Goal: Task Accomplishment & Management: Use online tool/utility

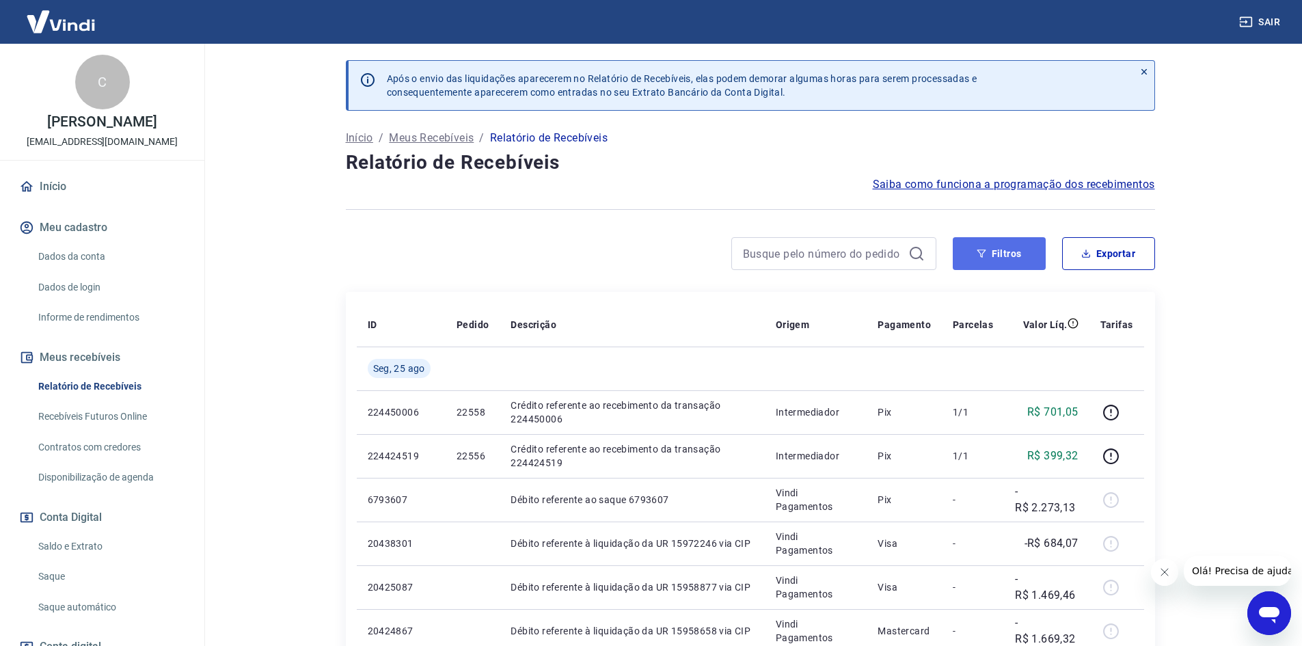
drag, startPoint x: 979, startPoint y: 254, endPoint x: 959, endPoint y: 256, distance: 19.9
click at [980, 254] on icon "button" at bounding box center [982, 254] width 10 height 10
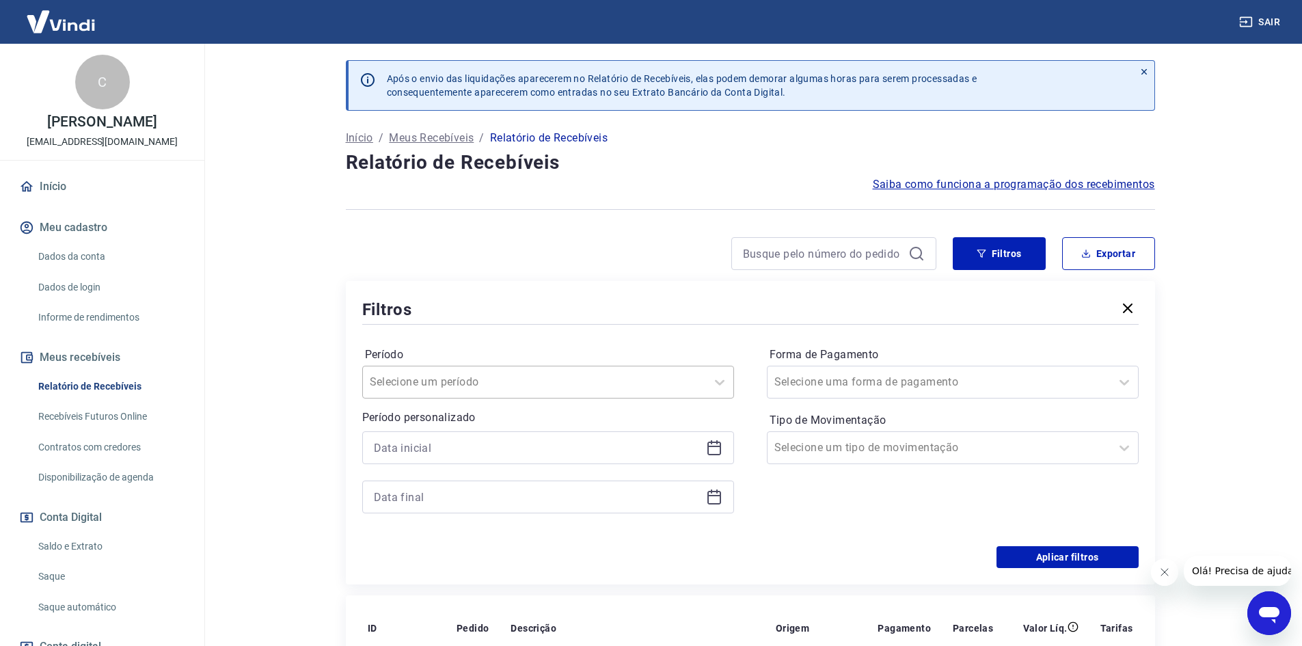
click at [669, 378] on div at bounding box center [534, 382] width 329 height 19
click at [602, 306] on div "Filtros" at bounding box center [750, 309] width 777 height 24
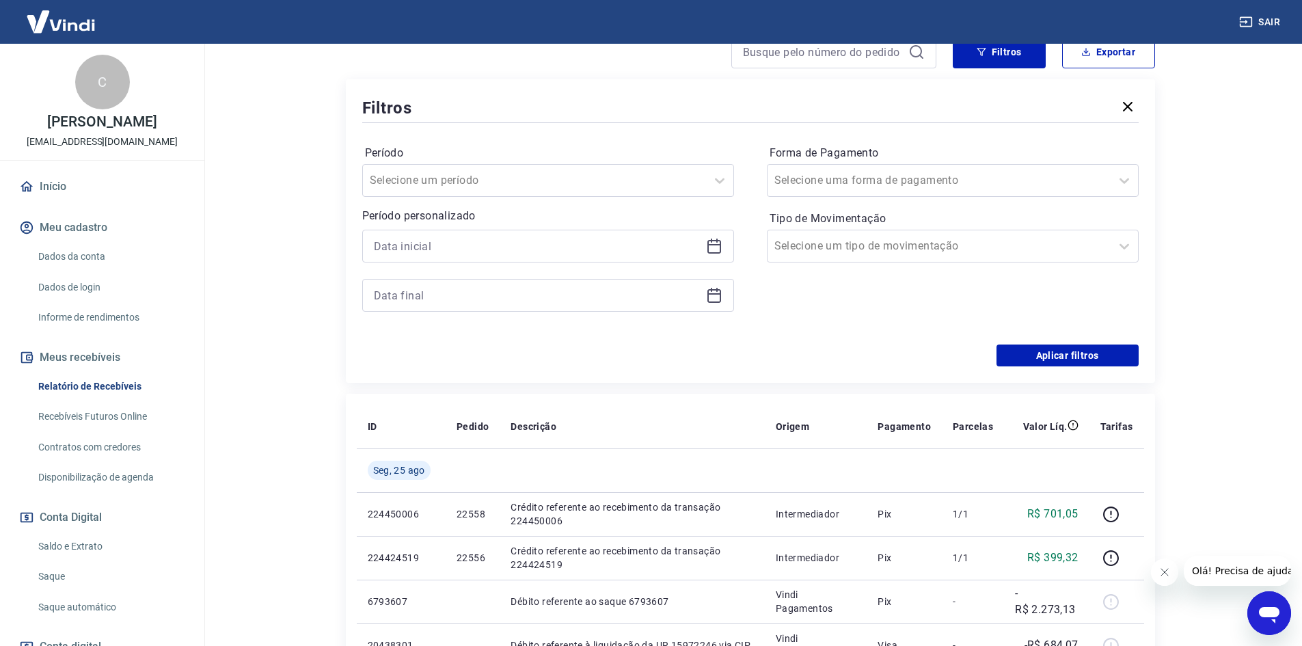
scroll to position [205, 0]
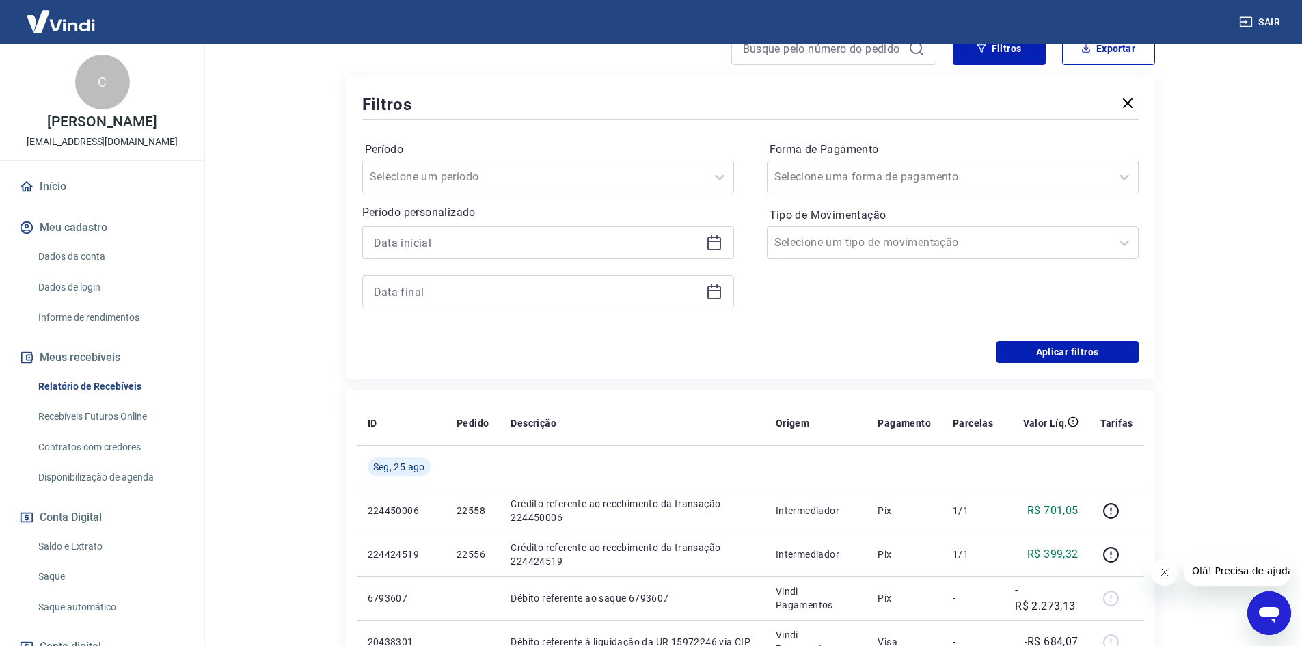
click at [709, 237] on icon at bounding box center [715, 244] width 14 height 14
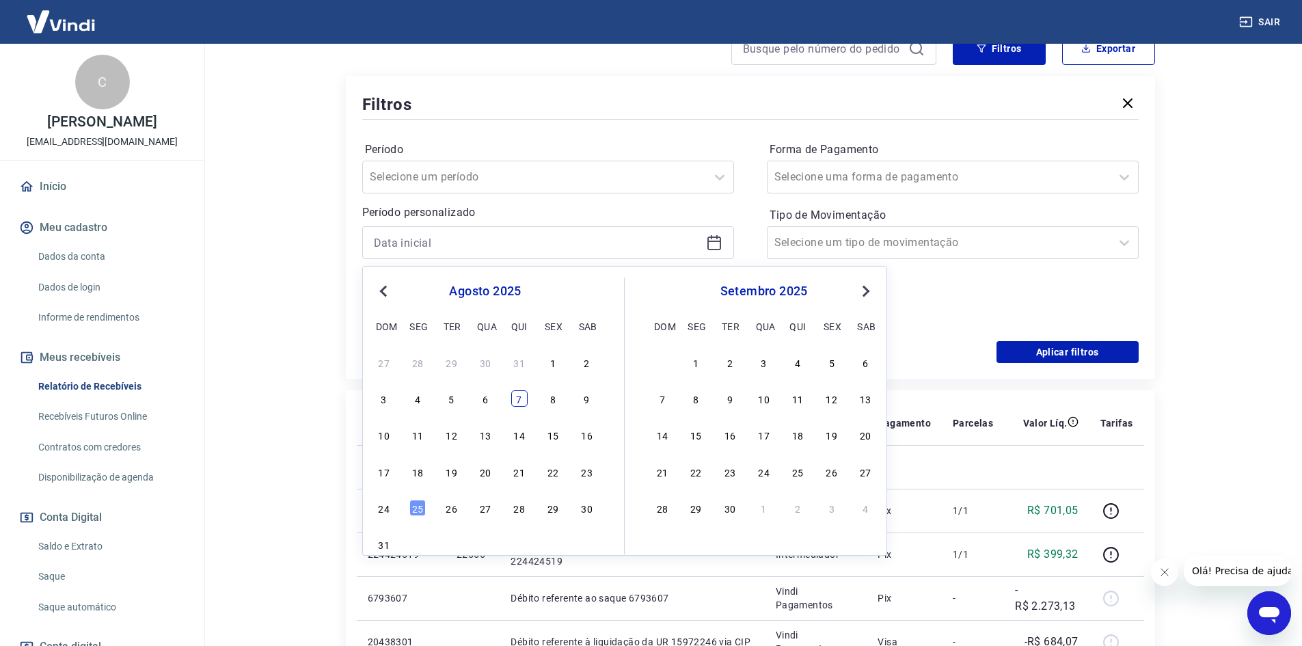
click at [519, 398] on div "7" at bounding box center [519, 398] width 16 height 16
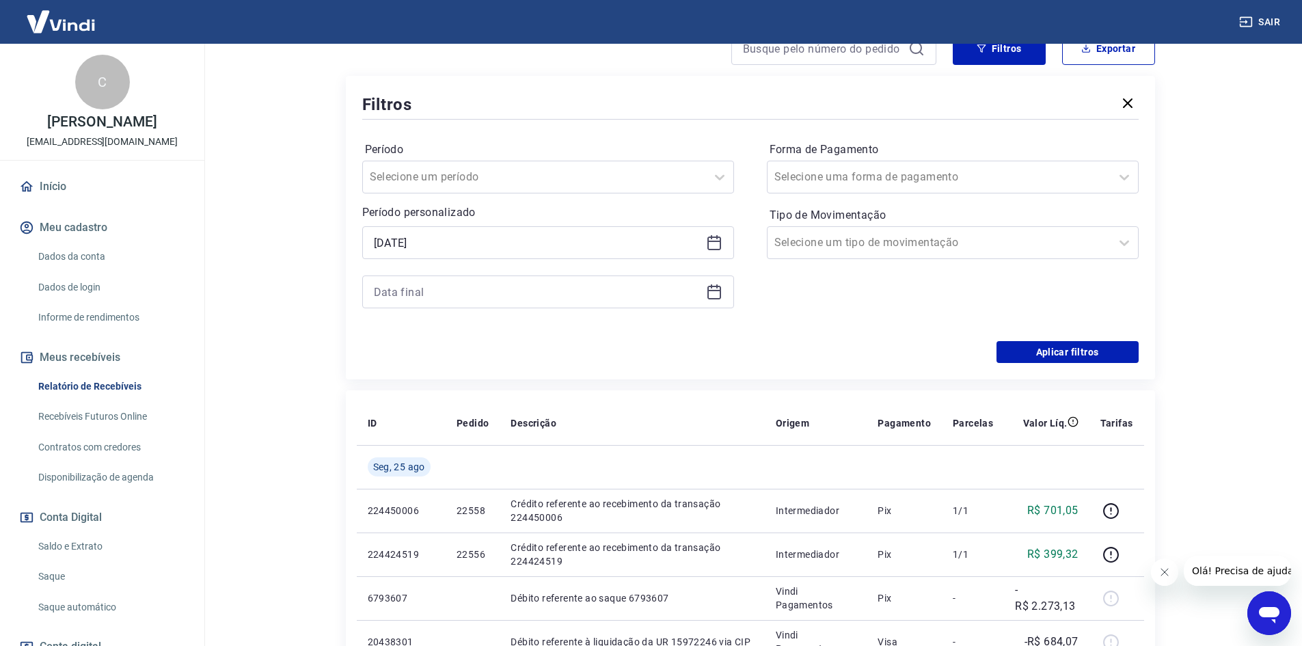
click at [718, 241] on icon at bounding box center [715, 241] width 14 height 1
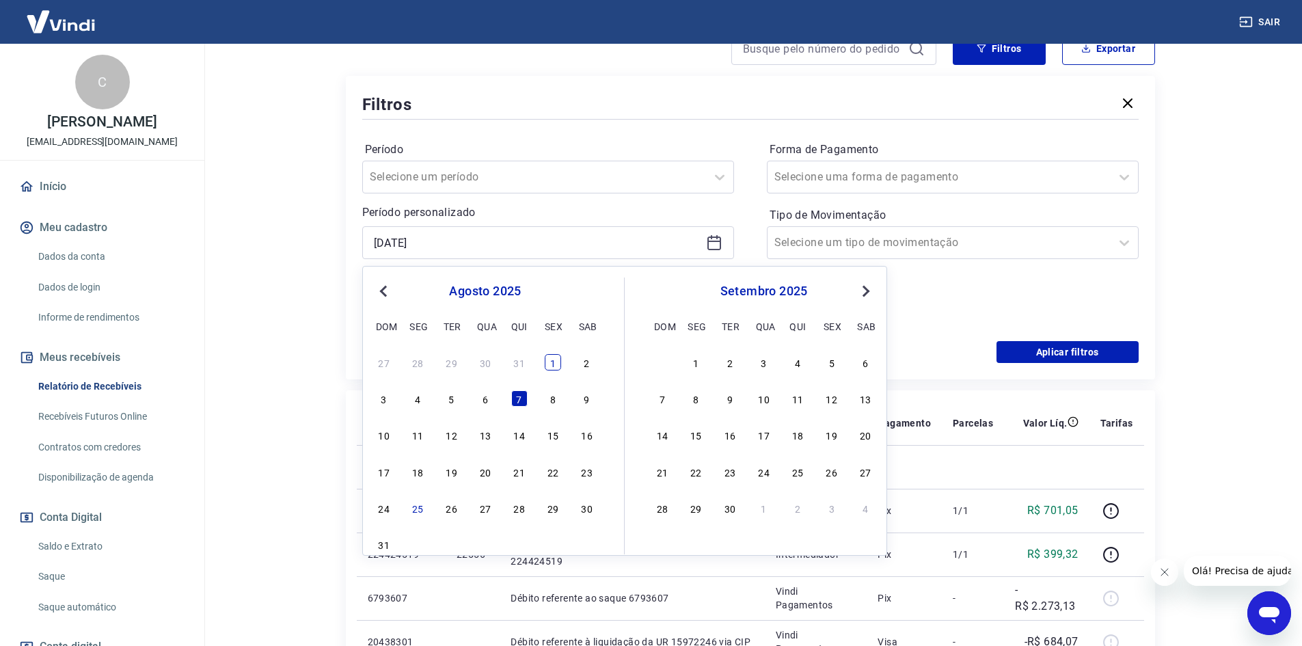
click at [556, 364] on div "1" at bounding box center [553, 362] width 16 height 16
type input "[DATE]"
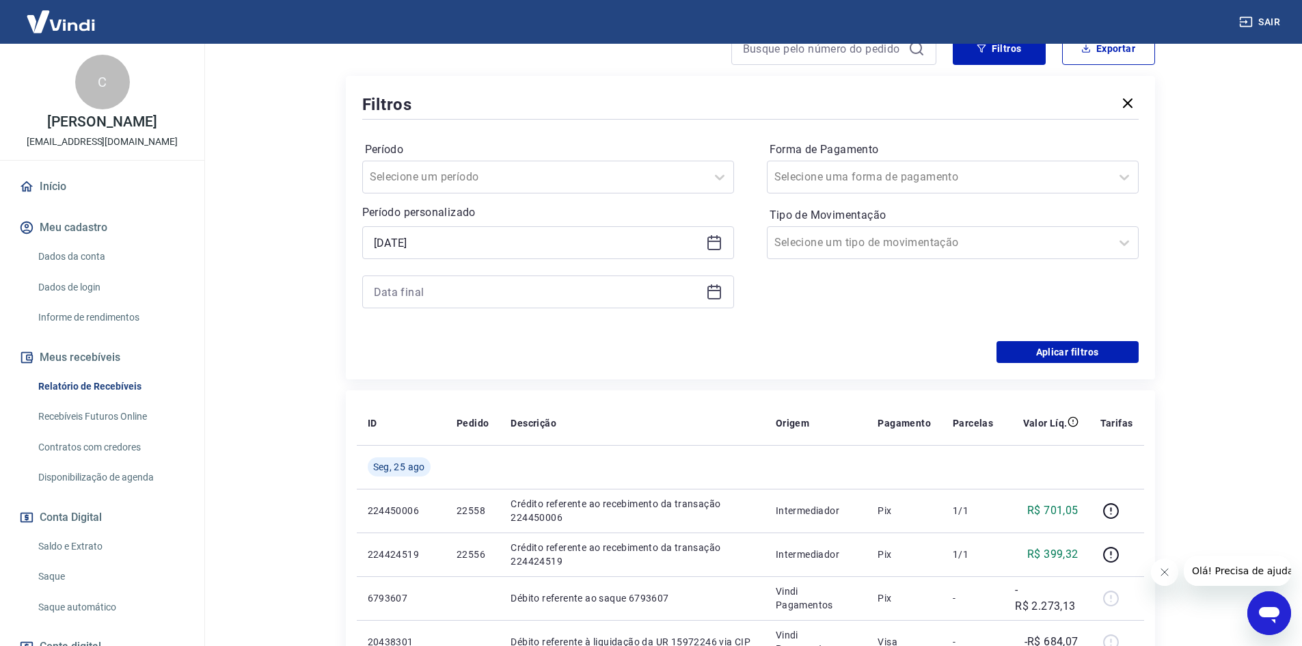
click at [710, 287] on icon at bounding box center [715, 293] width 14 height 14
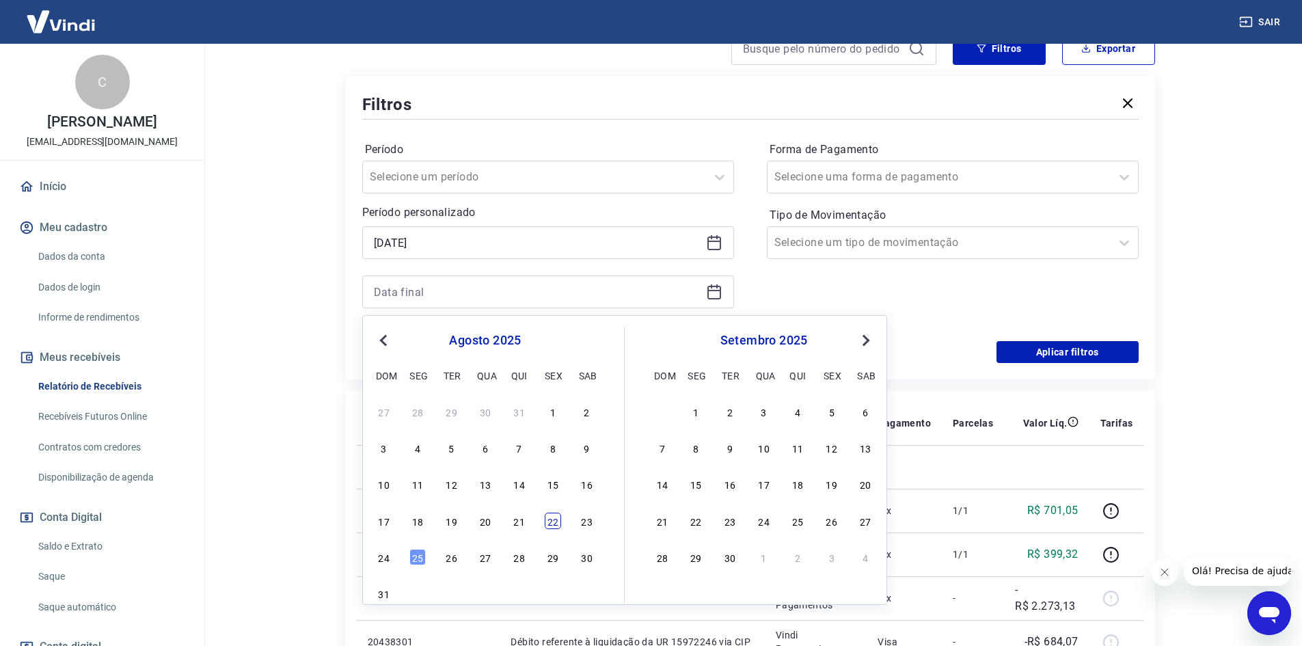
click at [555, 524] on div "22" at bounding box center [553, 521] width 16 height 16
type input "[DATE]"
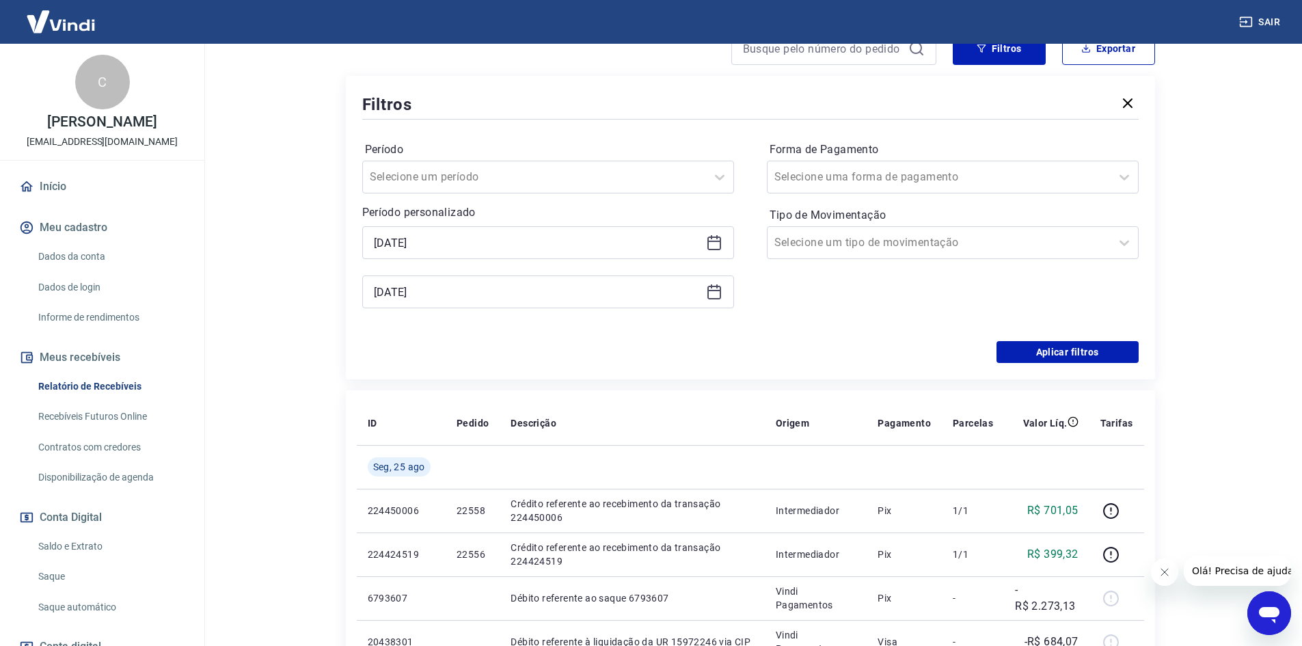
click at [927, 293] on div "Forma de Pagamento Selecione uma forma de pagamento Tipo de Movimentação Seleci…" at bounding box center [953, 232] width 372 height 186
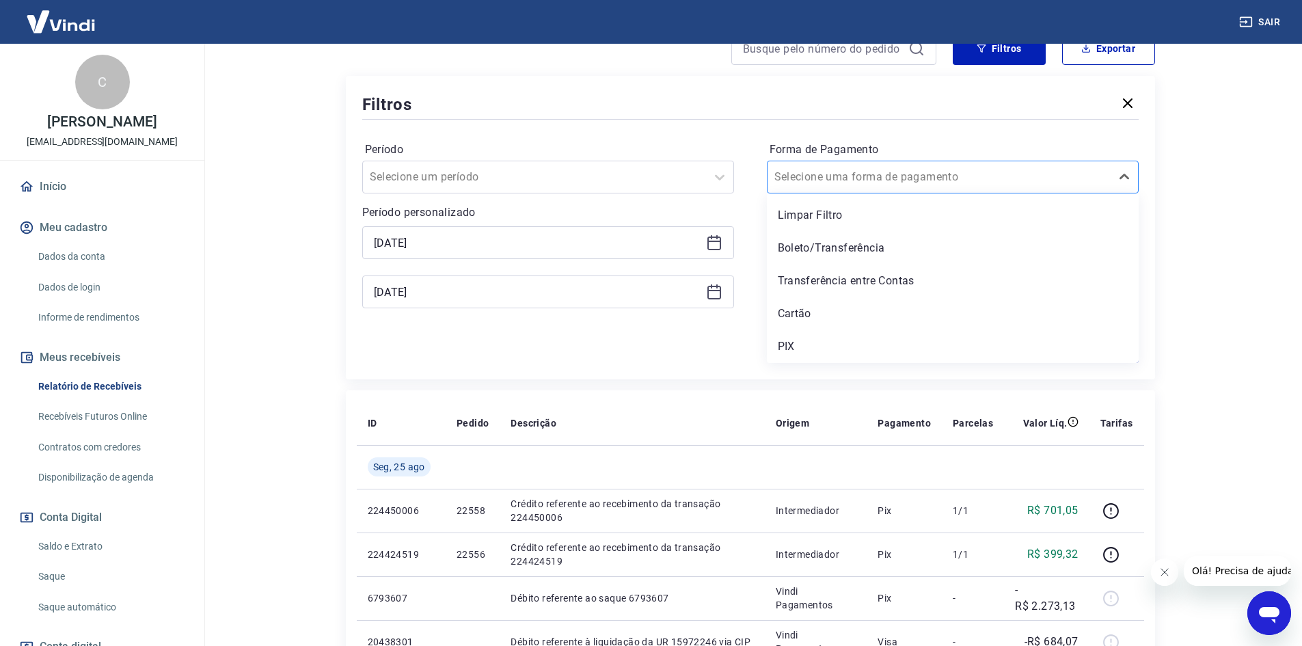
click at [979, 174] on div at bounding box center [939, 176] width 329 height 19
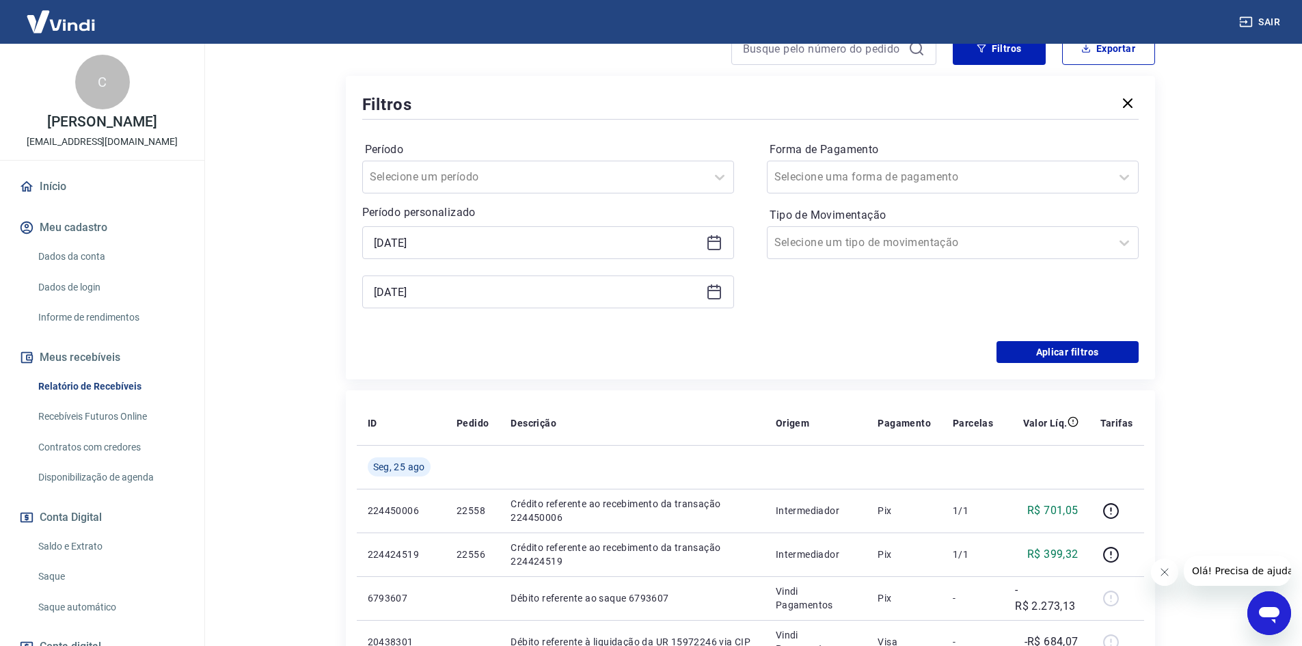
click at [640, 369] on div "Filtros Período Selecione um período Período personalizado Selected date: [DATE…" at bounding box center [750, 228] width 809 height 304
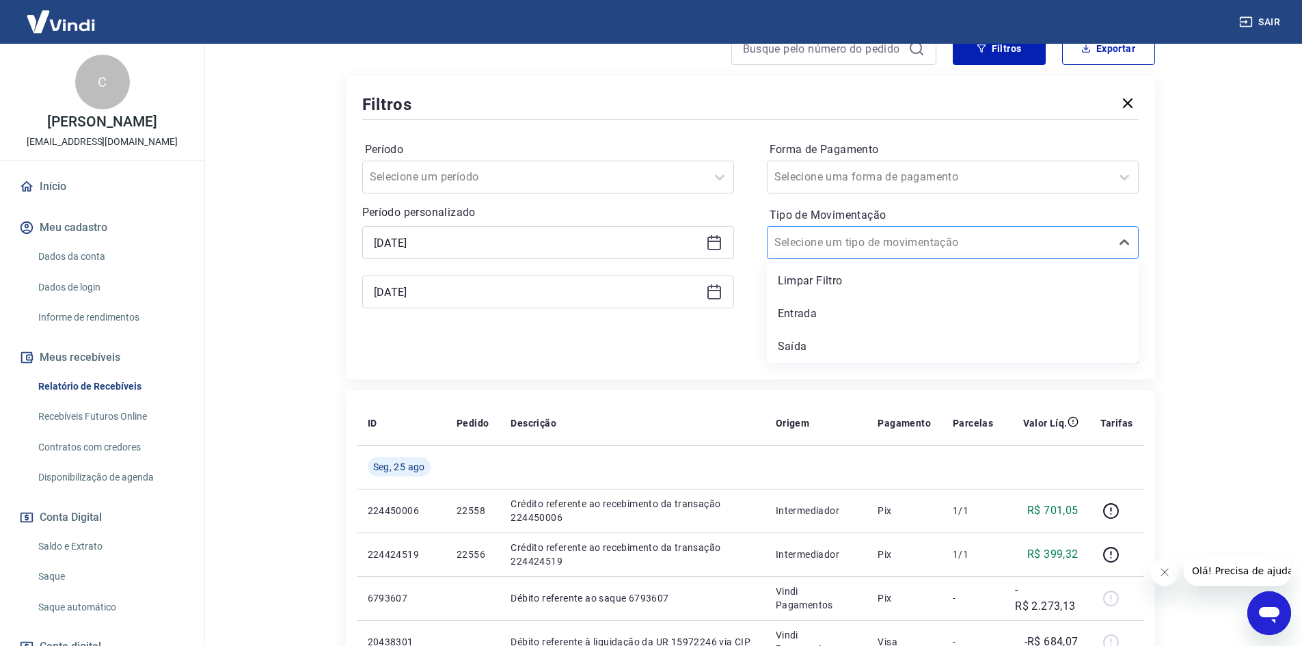
click at [958, 255] on div "Selecione um tipo de movimentação" at bounding box center [953, 242] width 372 height 33
click at [1019, 306] on div "Entrada" at bounding box center [953, 313] width 372 height 27
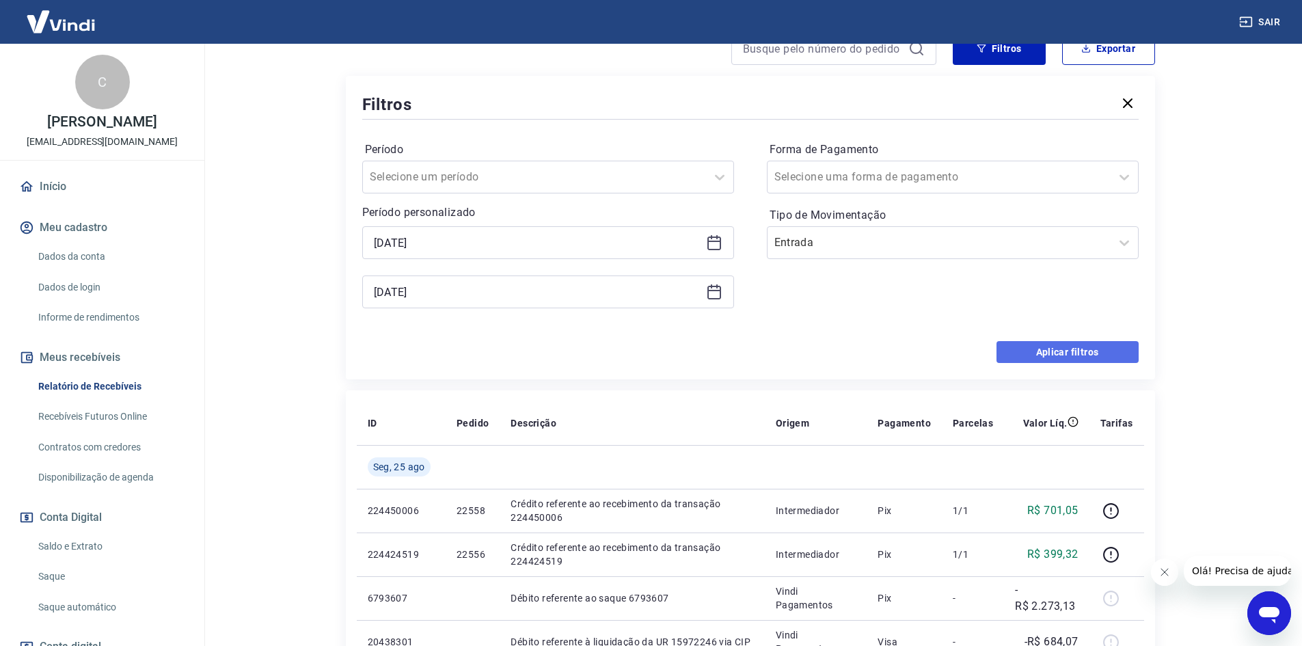
click at [1090, 362] on button "Aplicar filtros" at bounding box center [1068, 352] width 142 height 22
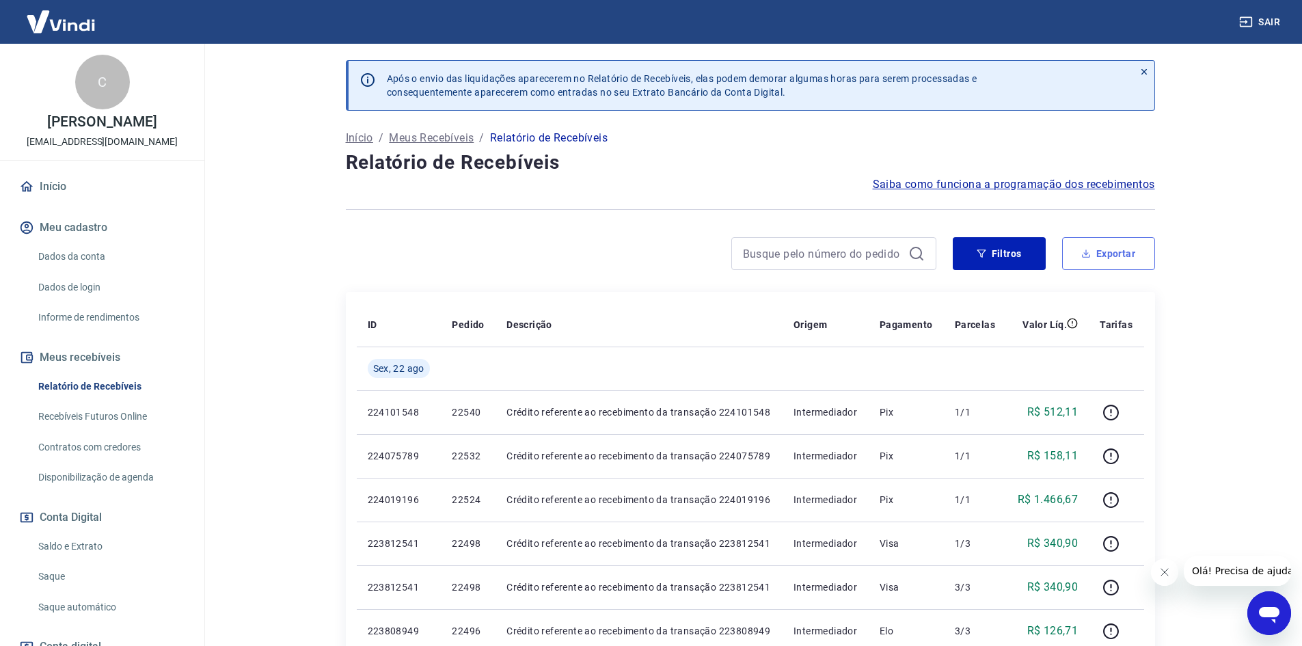
click at [1125, 252] on button "Exportar" at bounding box center [1108, 253] width 93 height 33
type input "[DATE]"
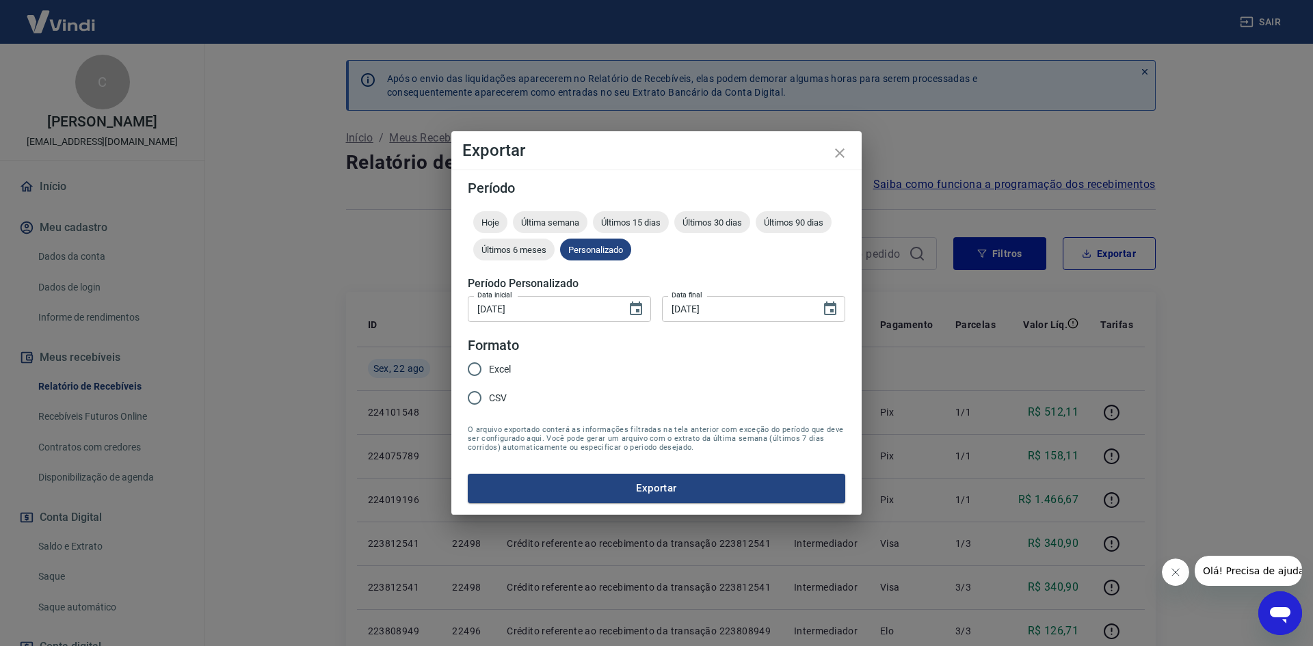
click at [510, 372] on span "Excel" at bounding box center [500, 369] width 22 height 14
click at [489, 372] on input "Excel" at bounding box center [474, 369] width 29 height 29
radio input "true"
click at [692, 478] on button "Exportar" at bounding box center [656, 488] width 377 height 29
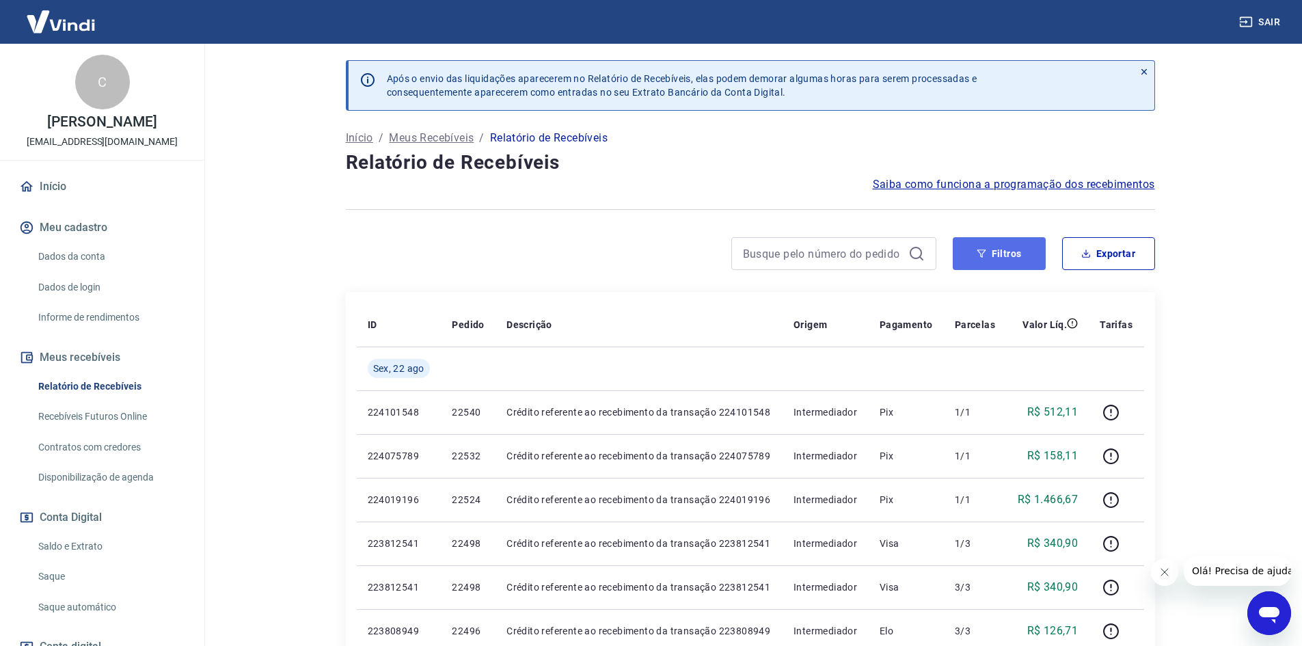
click at [1001, 265] on button "Filtros" at bounding box center [999, 253] width 93 height 33
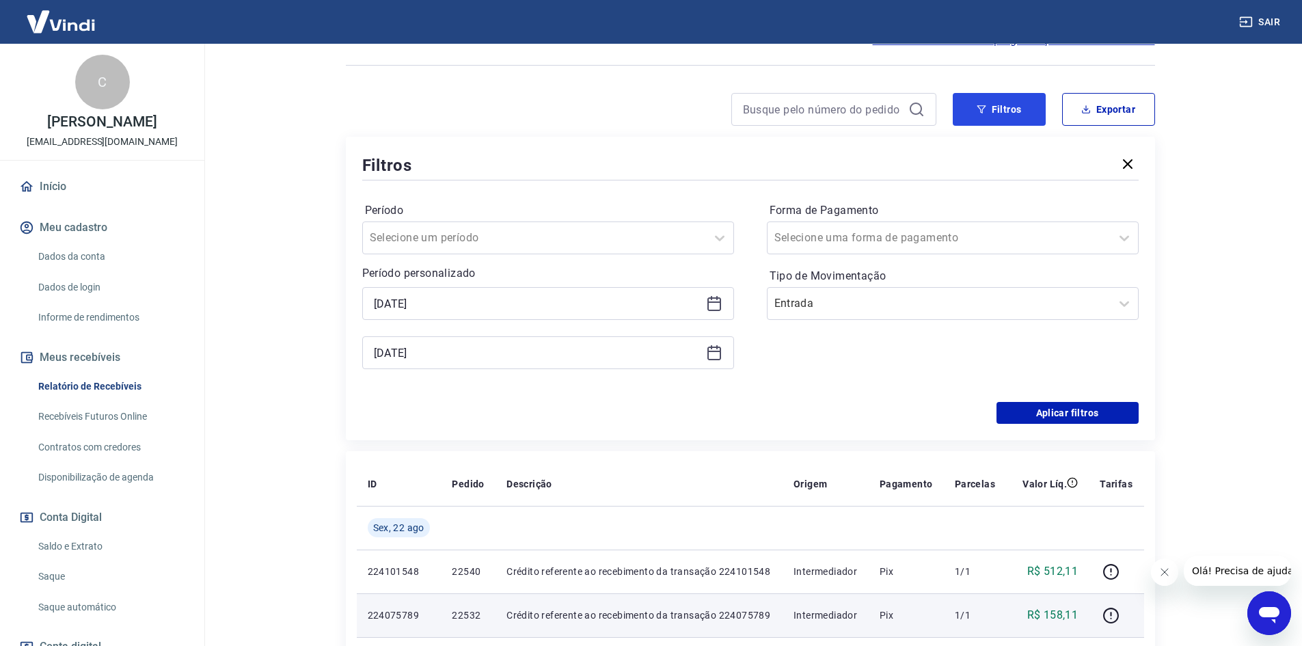
scroll to position [137, 0]
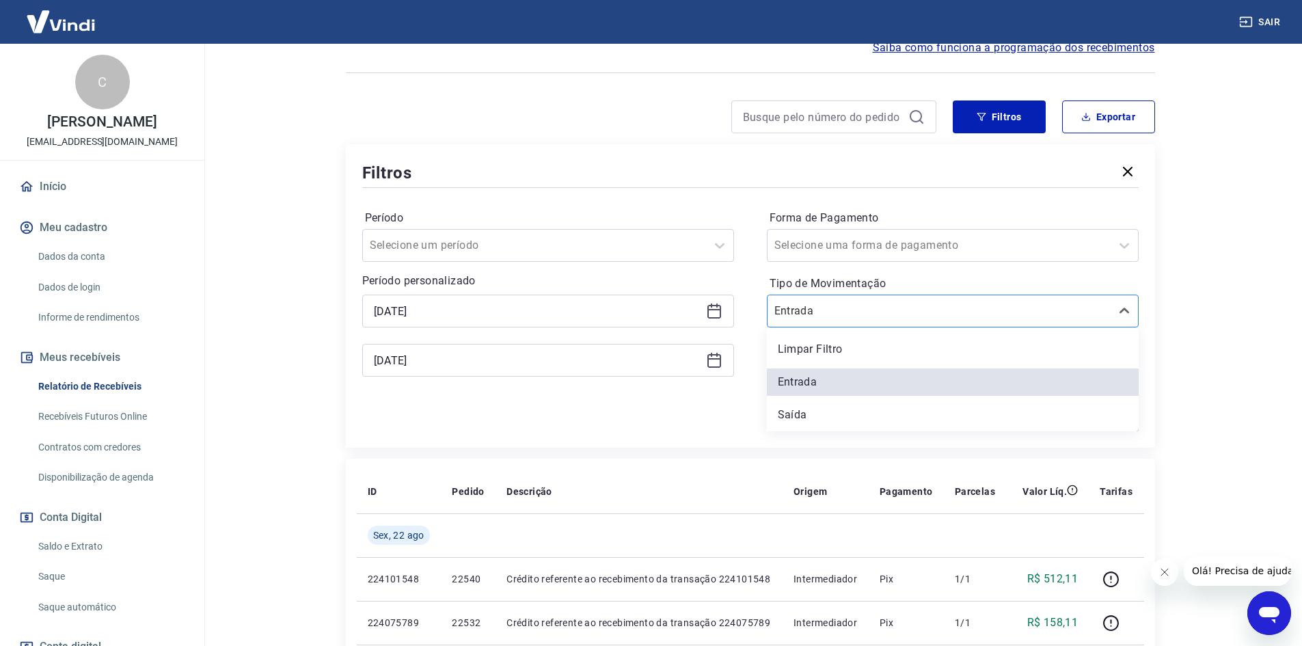
click at [910, 308] on div at bounding box center [939, 310] width 329 height 19
click at [807, 408] on div "Saída" at bounding box center [953, 414] width 372 height 27
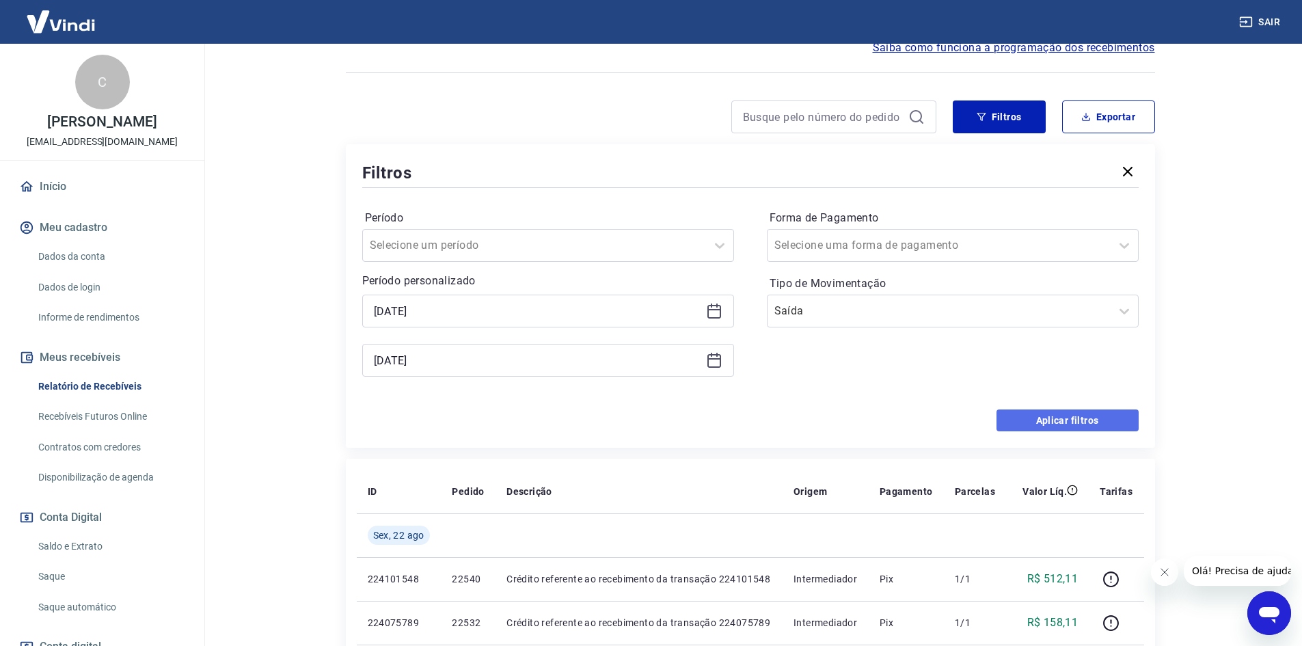
click at [1079, 427] on button "Aplicar filtros" at bounding box center [1068, 420] width 142 height 22
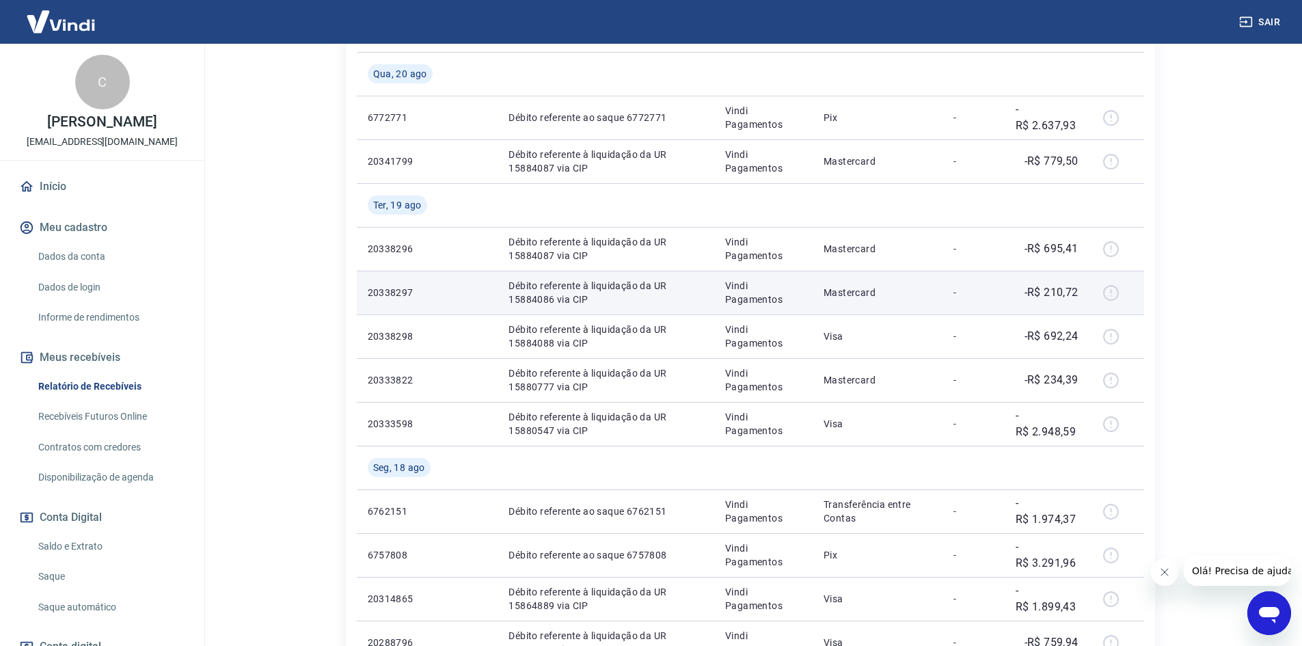
scroll to position [1019, 0]
